Goal: Complete application form

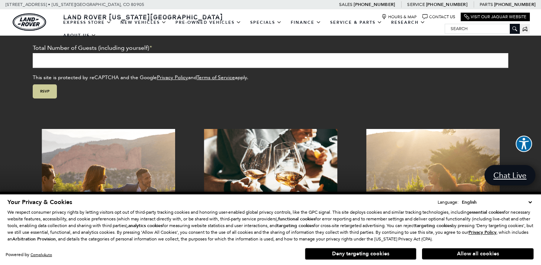
scroll to position [544, 0]
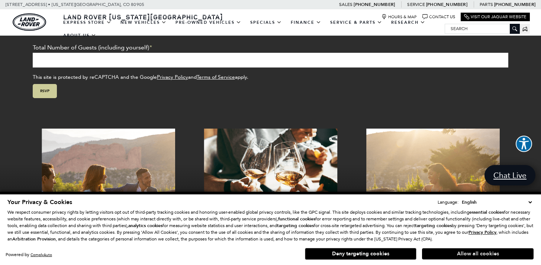
click at [454, 252] on button "Allow all cookies" at bounding box center [478, 253] width 112 height 11
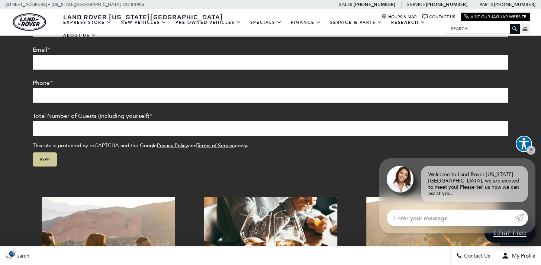
scroll to position [483, 0]
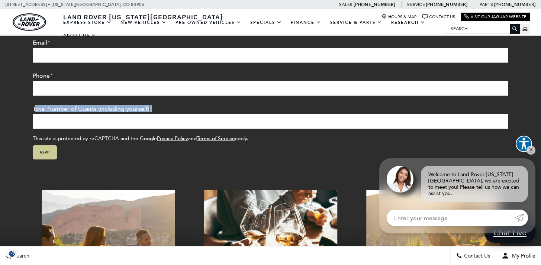
drag, startPoint x: 161, startPoint y: 110, endPoint x: 34, endPoint y: 108, distance: 126.8
click at [34, 108] on li "Total Number of Guests (including yourself) *" at bounding box center [271, 117] width 476 height 24
click at [33, 108] on label "Total Number of Guests (including yourself) *" at bounding box center [92, 108] width 119 height 7
click at [33, 114] on input "Total Number of Guests (including yourself) *" at bounding box center [271, 121] width 476 height 15
drag, startPoint x: 33, startPoint y: 108, endPoint x: 160, endPoint y: 109, distance: 126.4
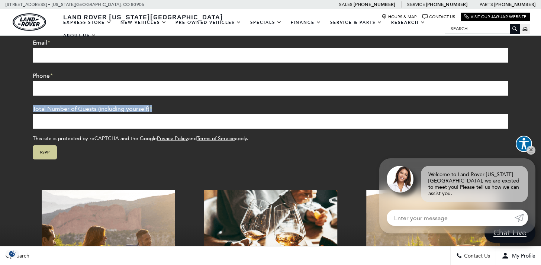
click at [160, 109] on li "Total Number of Guests (including yourself) *" at bounding box center [271, 117] width 476 height 24
copy label "Total Number of Guests (including yourself) *"
